Goal: Navigation & Orientation: Find specific page/section

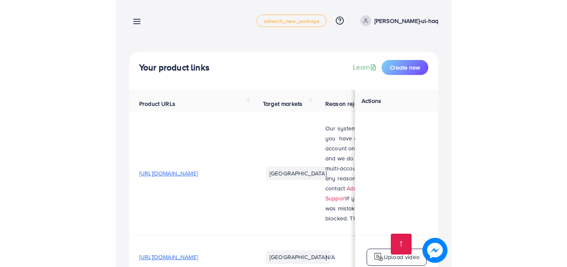
scroll to position [1312, 0]
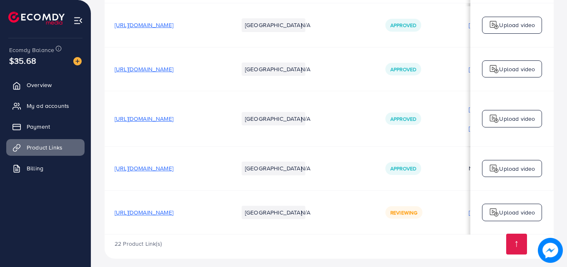
click at [11, 239] on div "Ecomdy Balance $35.68 Overview My ad accounts Payment Product Links Billing" at bounding box center [45, 133] width 91 height 267
